Goal: Book appointment/travel/reservation

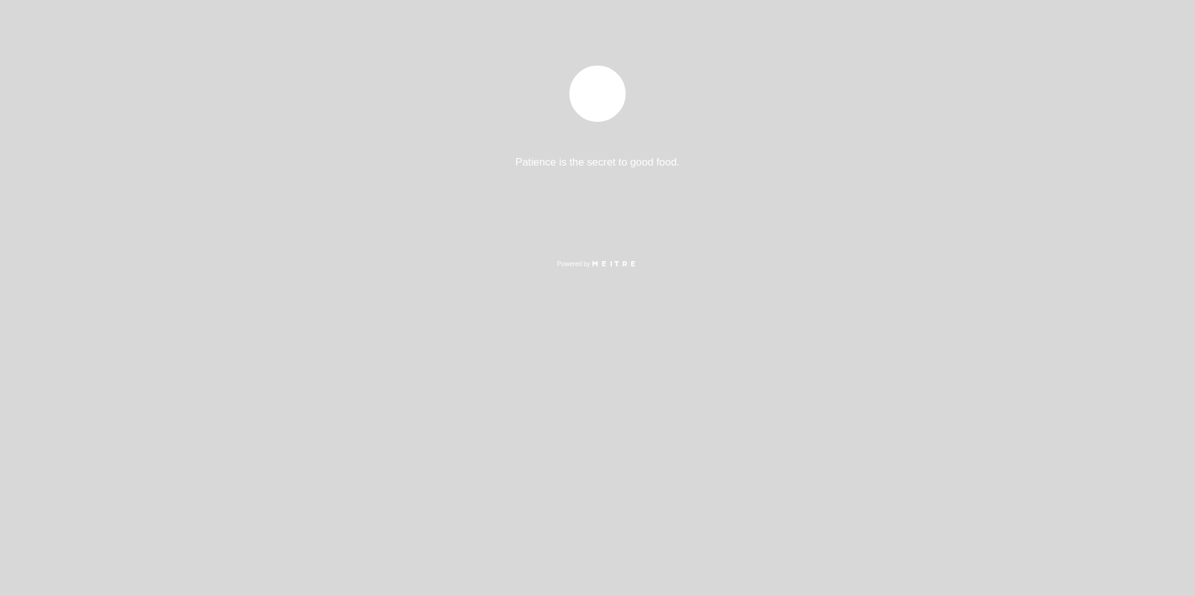
select select "pt"
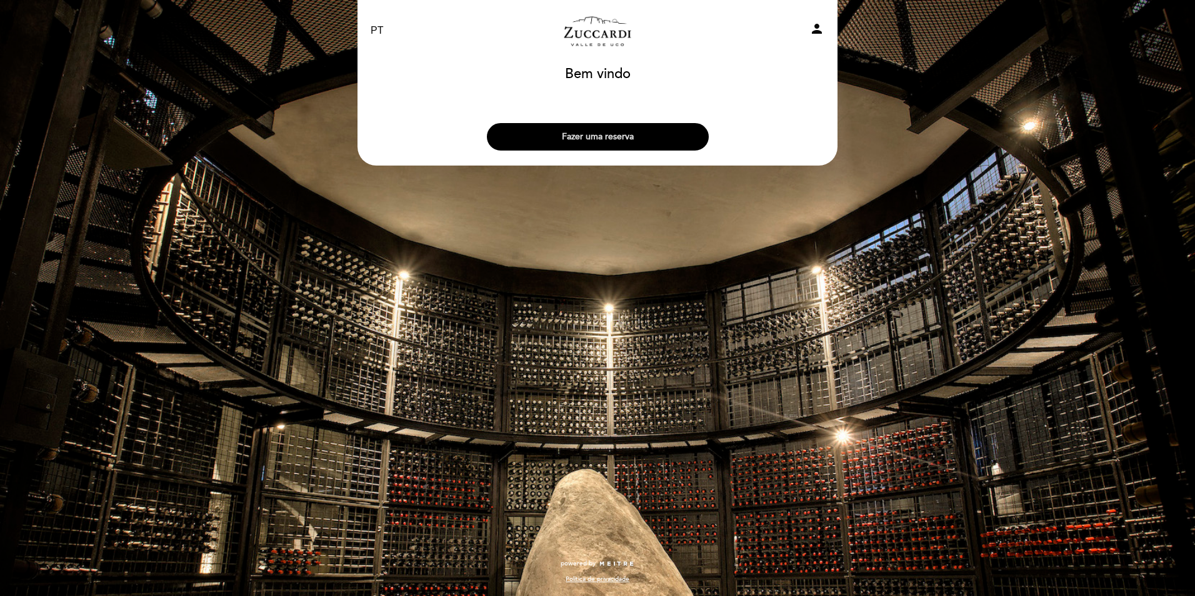
click at [602, 135] on button "Fazer uma reserva" at bounding box center [598, 136] width 222 height 27
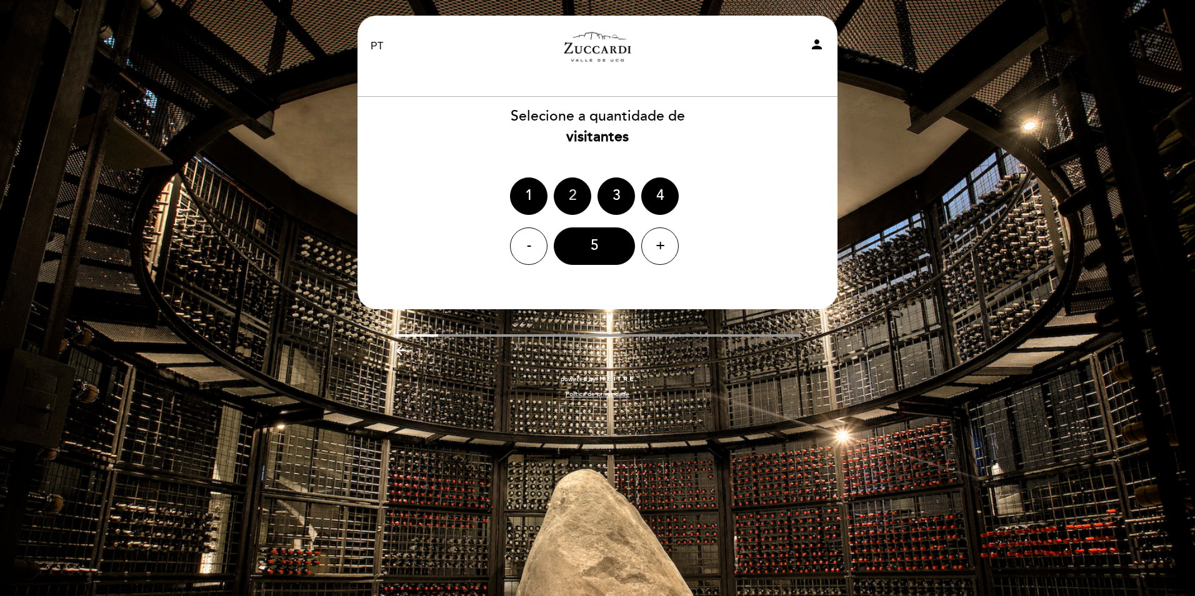
click at [576, 197] on div "2" at bounding box center [572, 195] width 37 height 37
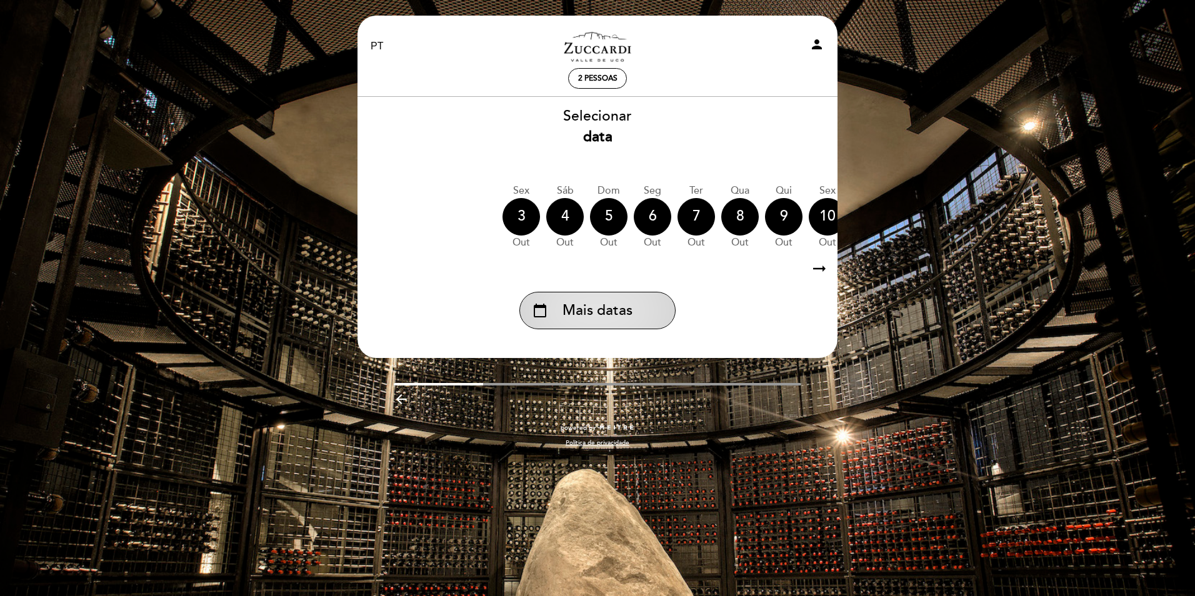
click at [639, 316] on div "calendar_today Mais datas" at bounding box center [597, 310] width 156 height 37
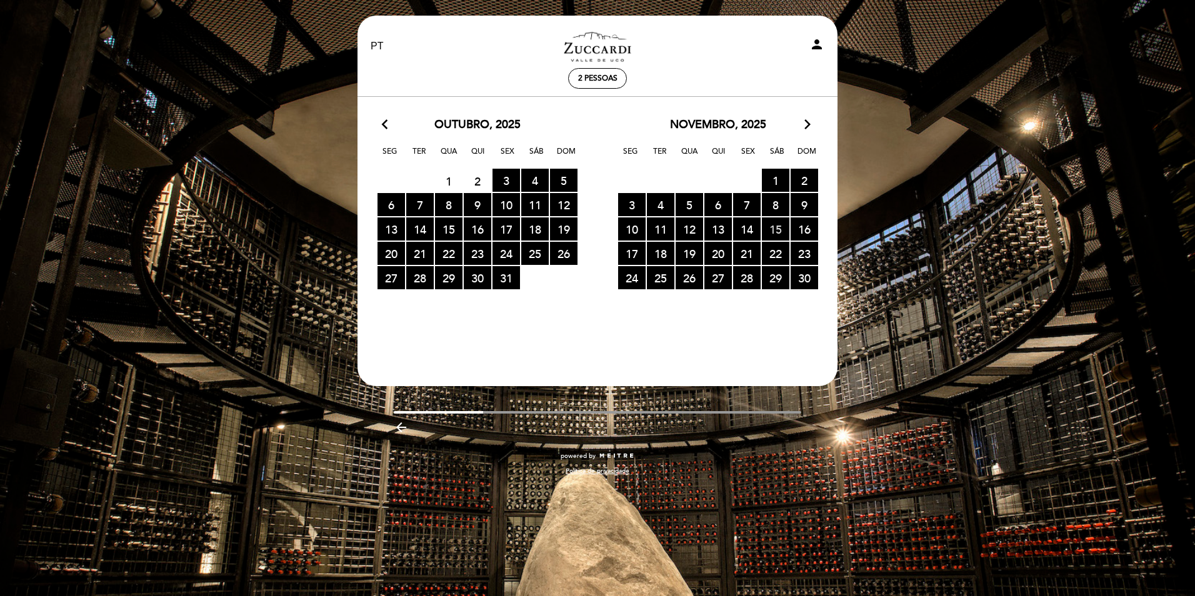
click at [772, 231] on span "15 RESERVAS DISPONÍVEIS" at bounding box center [775, 228] width 27 height 23
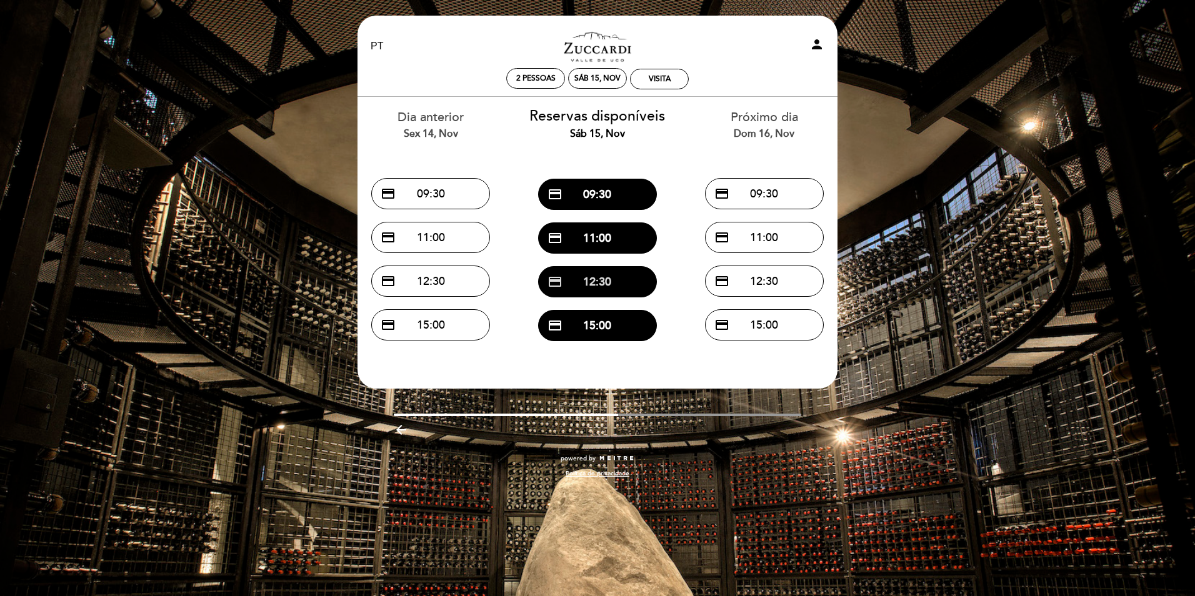
click at [591, 282] on button "credit_card 12:30" at bounding box center [597, 281] width 119 height 31
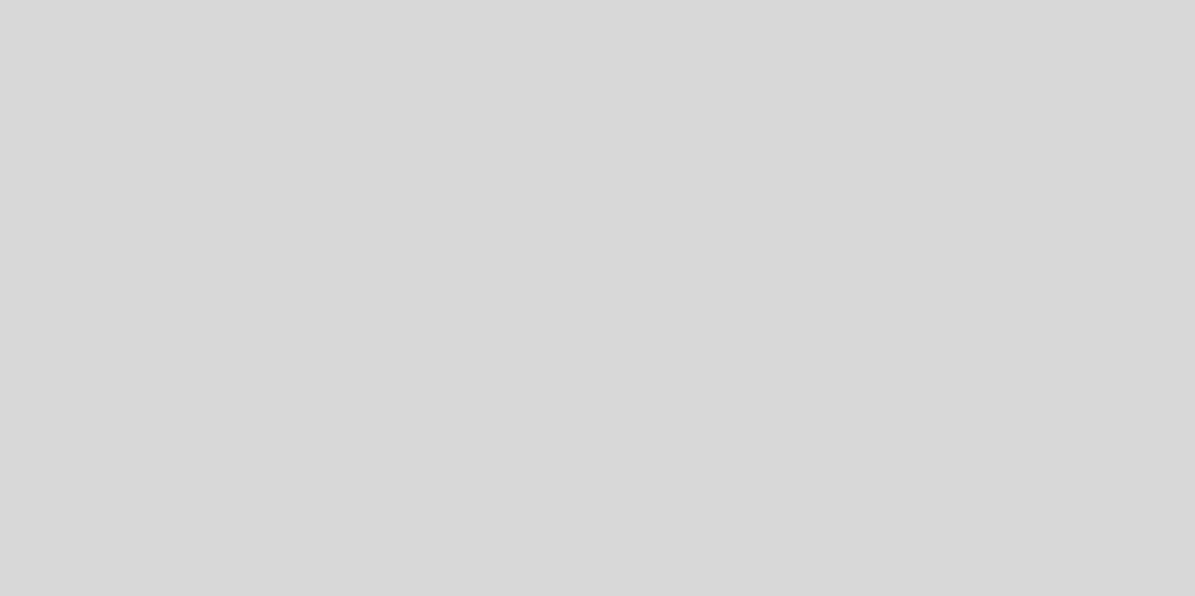
select select "pt"
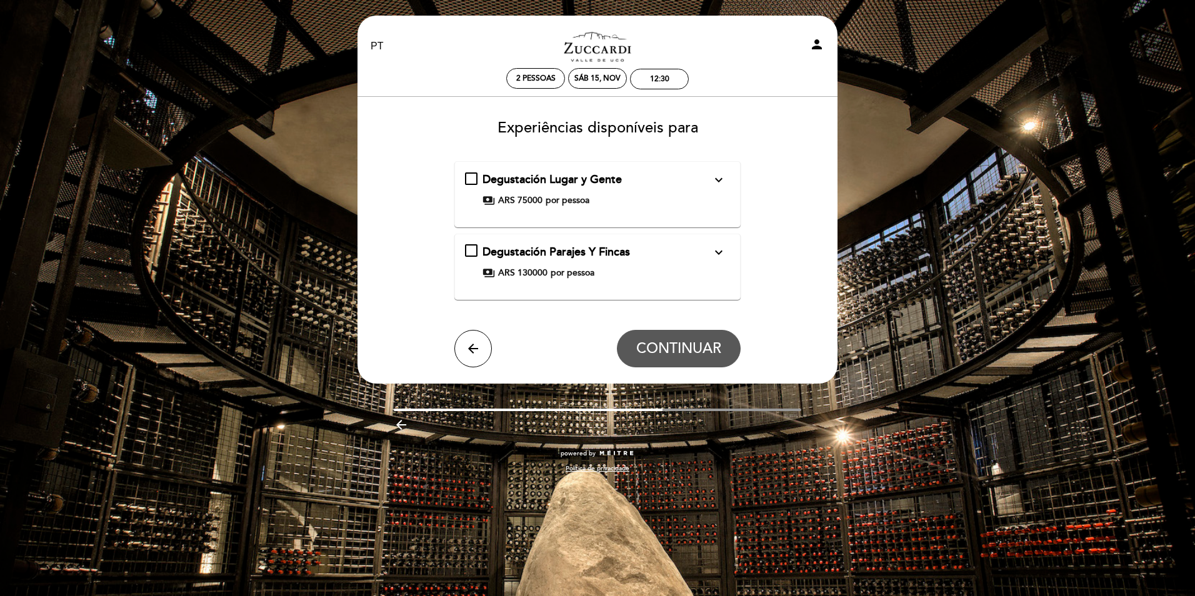
click at [712, 196] on div "Degustación Lugar y Gente expand_more Para nós o vinho é lugar e são pessoas. Q…" at bounding box center [598, 189] width 266 height 35
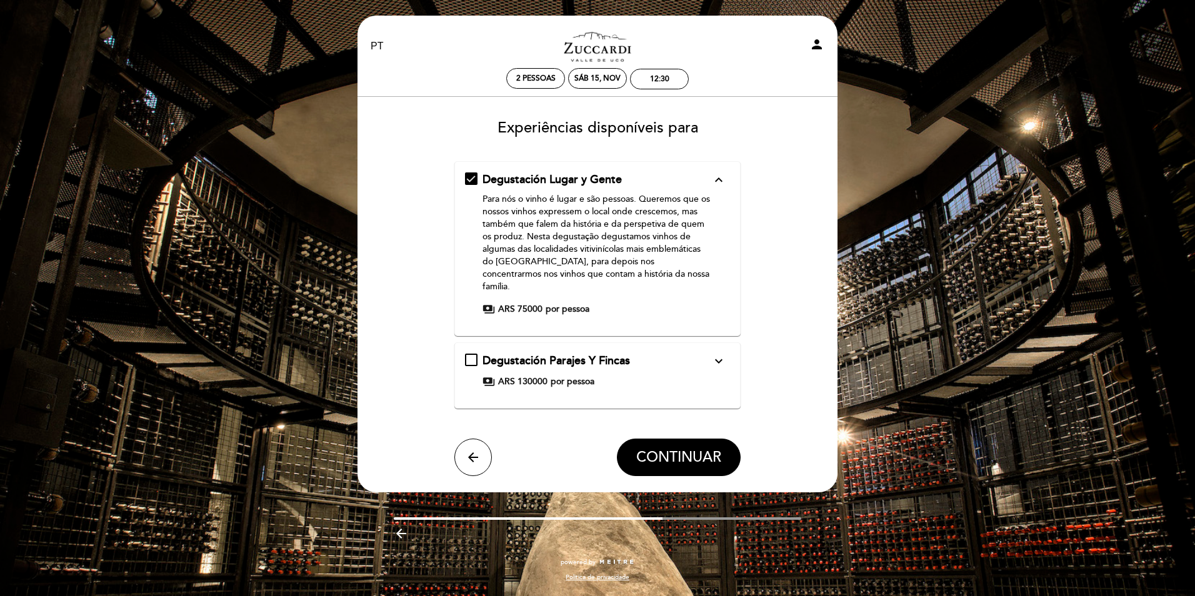
click at [708, 376] on div "payments ARS 130000 por pessoa" at bounding box center [596, 382] width 229 height 12
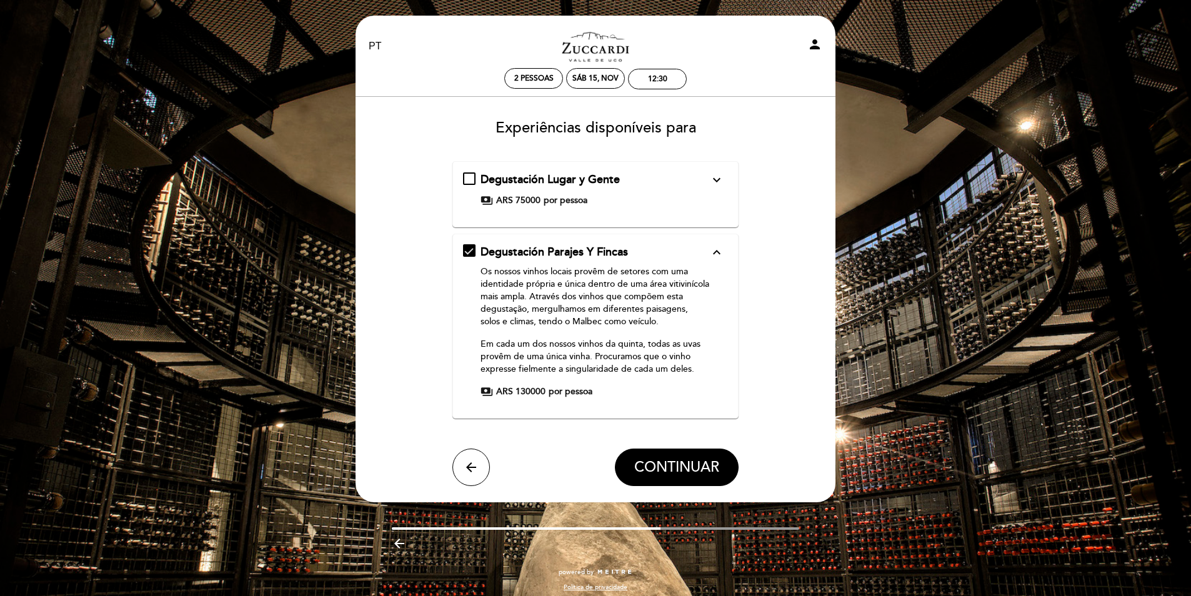
click at [932, 201] on div "EN ES PT Zuccardi Valle de Uco - Turismo person 2 pessoas Sáb 15, nov 12:30 Bem…" at bounding box center [595, 302] width 1191 height 604
